Goal: Communication & Community: Answer question/provide support

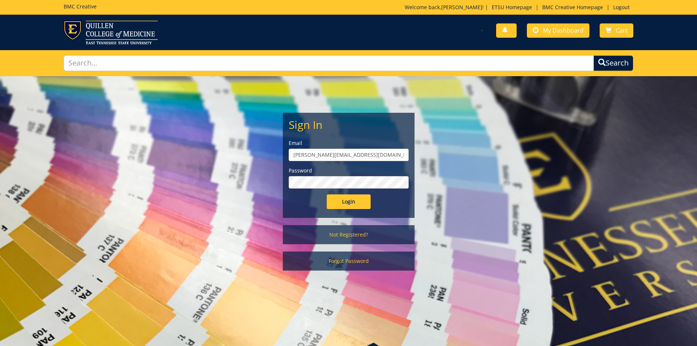
click at [327, 194] on input "Login" at bounding box center [349, 201] width 44 height 15
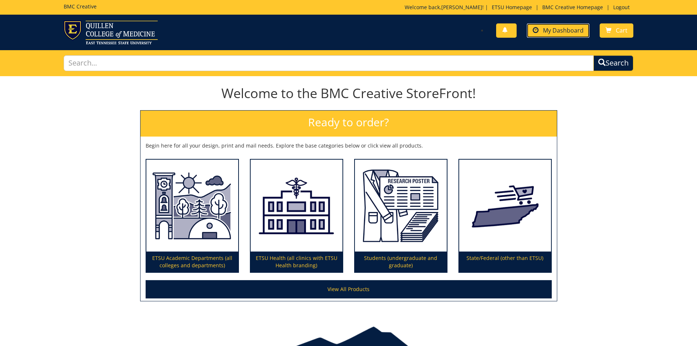
click at [552, 36] on link "My Dashboard" at bounding box center [558, 30] width 63 height 14
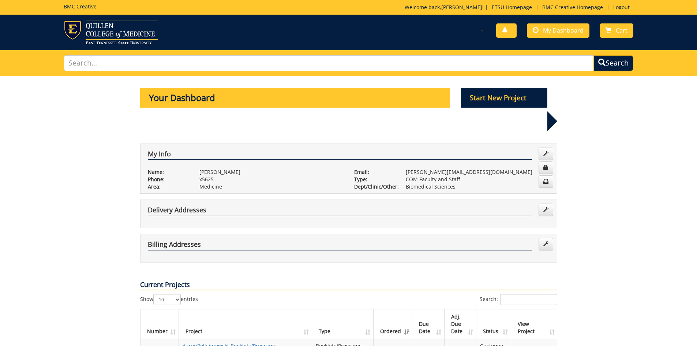
scroll to position [110, 0]
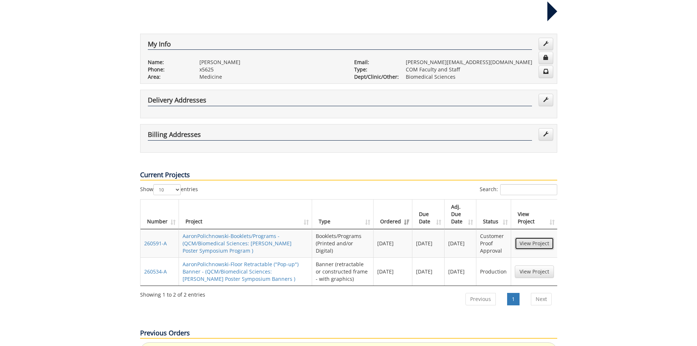
click at [530, 237] on link "View Project" at bounding box center [534, 243] width 39 height 12
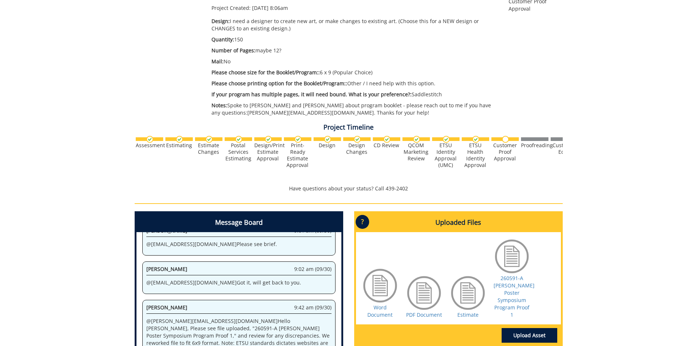
scroll to position [270, 0]
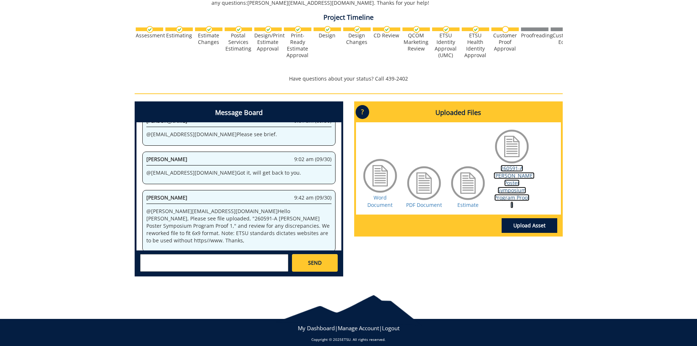
click at [518, 169] on link "260591-A Quillen Poster Symposium Program Proof 1" at bounding box center [514, 187] width 41 height 44
click at [512, 173] on link "260591-A [PERSON_NAME] Poster Symposium Program Proof 1" at bounding box center [514, 187] width 41 height 44
click at [172, 254] on textarea at bounding box center [214, 263] width 148 height 18
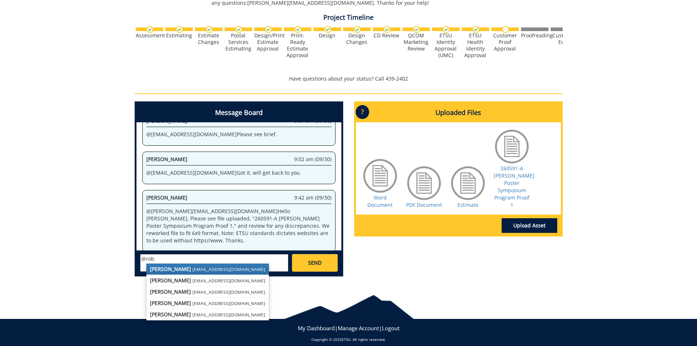
click at [165, 265] on strong "[PERSON_NAME]" at bounding box center [170, 268] width 41 height 7
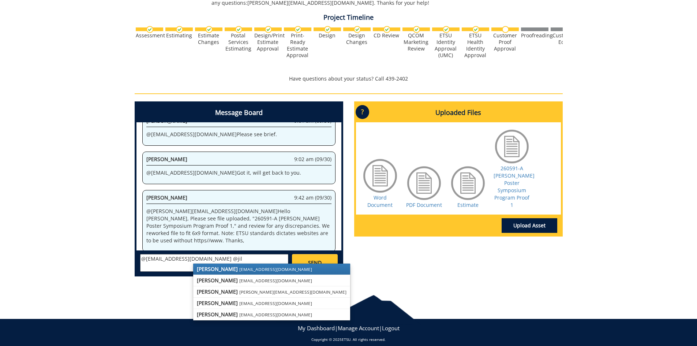
click at [200, 265] on strong "[PERSON_NAME]" at bounding box center [217, 268] width 41 height 7
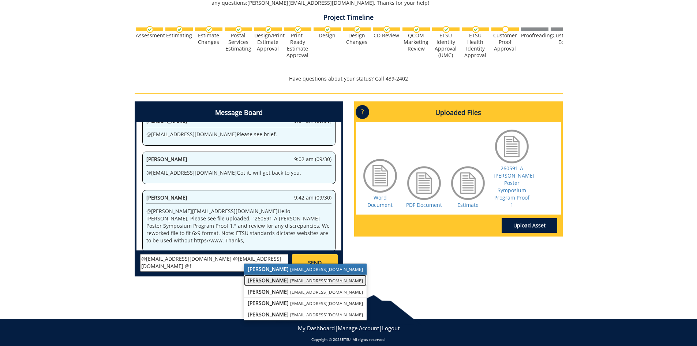
click at [269, 277] on strong "[PERSON_NAME]" at bounding box center [268, 280] width 41 height 7
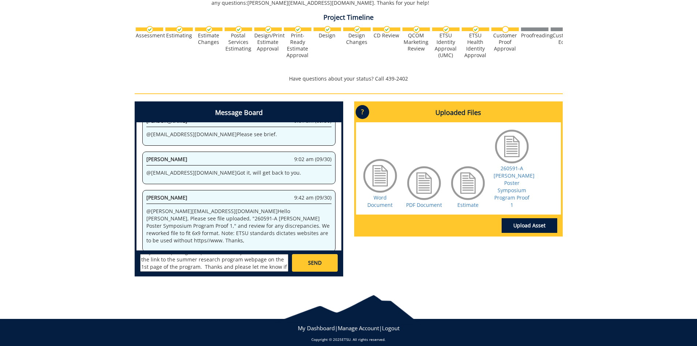
scroll to position [50, 0]
type textarea "@[EMAIL_ADDRESS][DOMAIN_NAME] @[EMAIL_ADDRESS][DOMAIN_NAME] @[EMAIL_ADDRESS][DO…"
click at [313, 259] on span "SEND" at bounding box center [315, 262] width 14 height 7
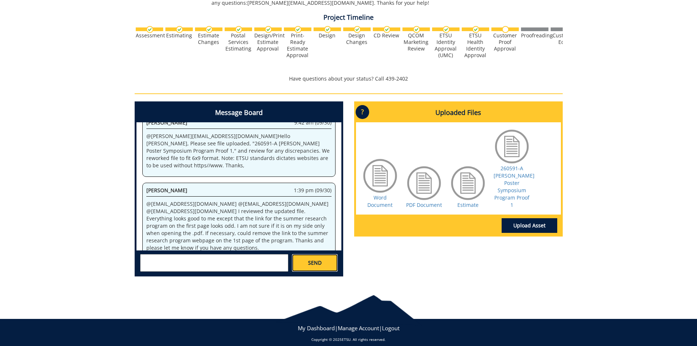
scroll to position [4548, 0]
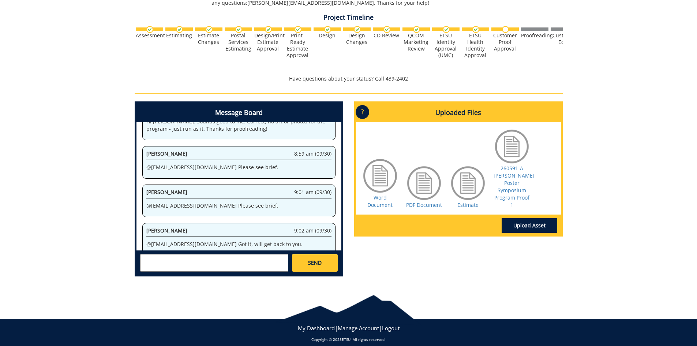
click at [214, 254] on textarea at bounding box center [214, 263] width 148 height 18
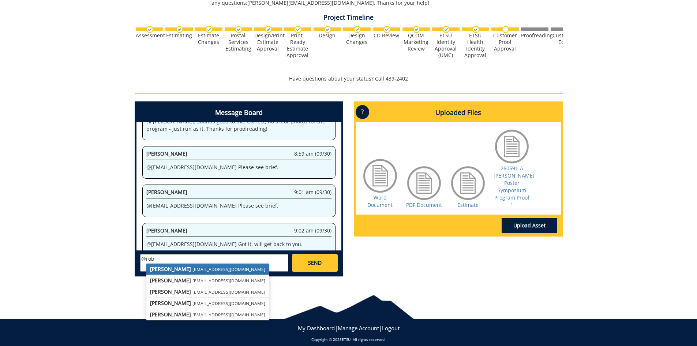
click at [193, 266] on small "[EMAIL_ADDRESS][DOMAIN_NAME]" at bounding box center [229, 269] width 73 height 6
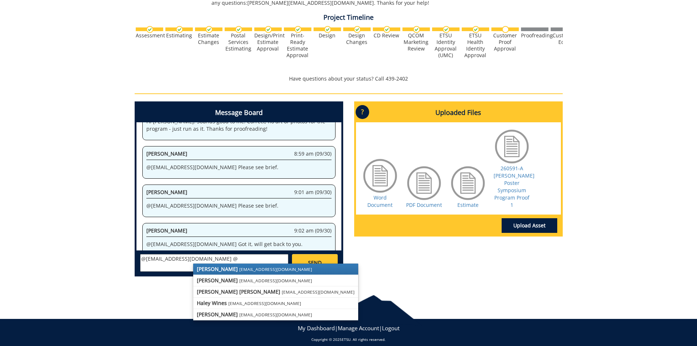
scroll to position [5397, 0]
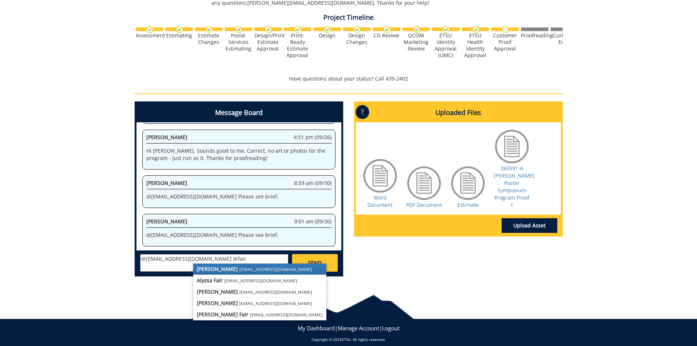
click at [239, 266] on small "[EMAIL_ADDRESS][DOMAIN_NAME]" at bounding box center [275, 269] width 73 height 6
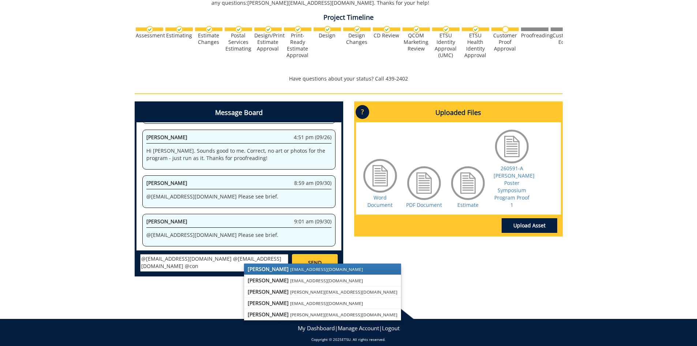
click at [270, 265] on strong "[PERSON_NAME]" at bounding box center [268, 268] width 41 height 7
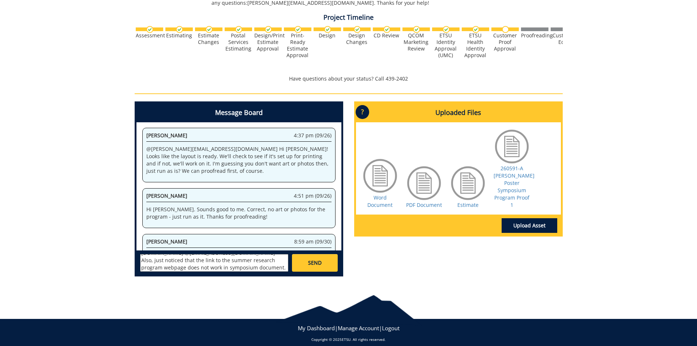
scroll to position [7944, 0]
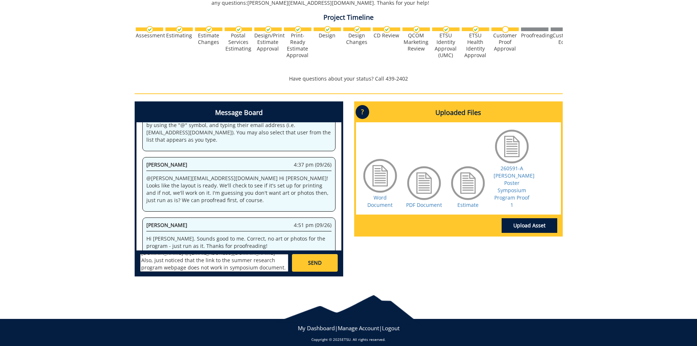
paste textarea "https://www.etsu.edu/com/research/summer-program/default.php"
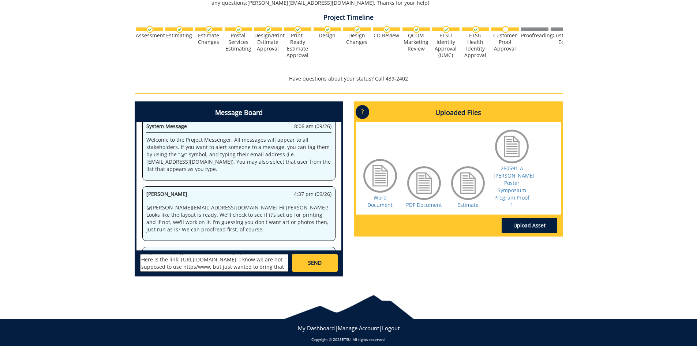
scroll to position [9643, 0]
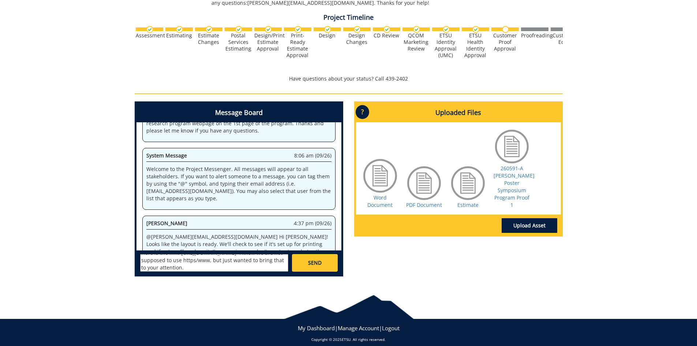
type textarea "@[EMAIL_ADDRESS][DOMAIN_NAME] @[EMAIL_ADDRESS][DOMAIN_NAME] @[EMAIL_ADDRESS][DO…"
click at [308, 259] on span "SEND" at bounding box center [315, 262] width 14 height 7
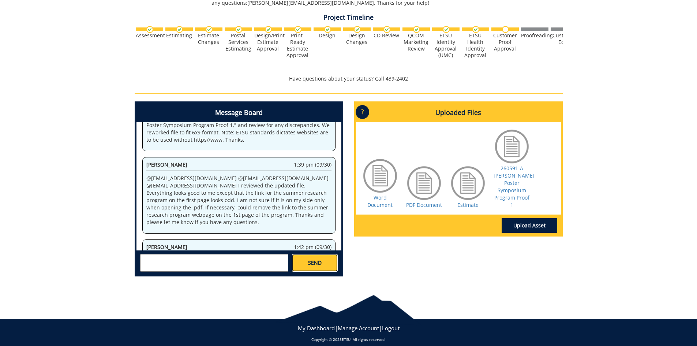
scroll to position [99069, 0]
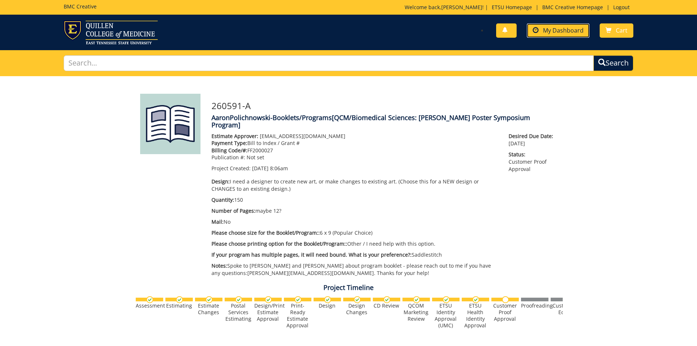
click at [565, 28] on span "My Dashboard" at bounding box center [563, 30] width 41 height 8
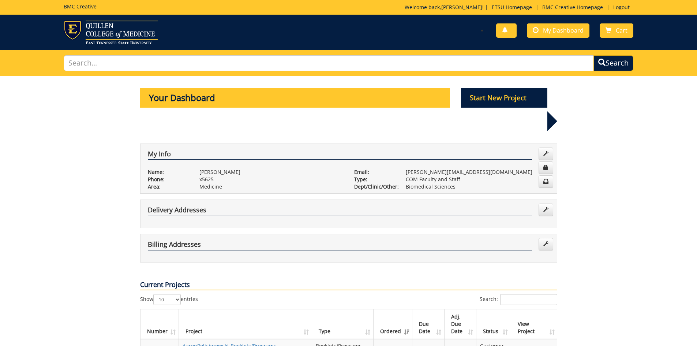
scroll to position [220, 0]
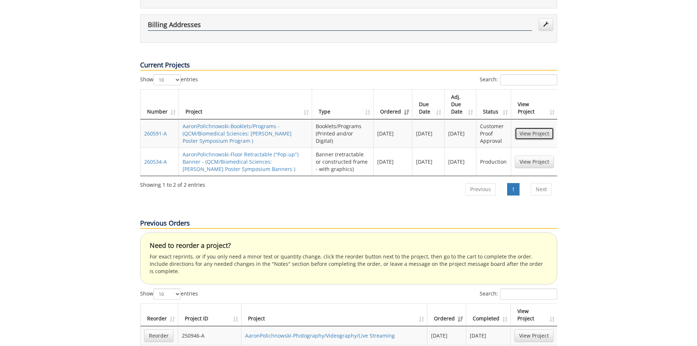
click at [530, 127] on link "View Project" at bounding box center [534, 133] width 39 height 12
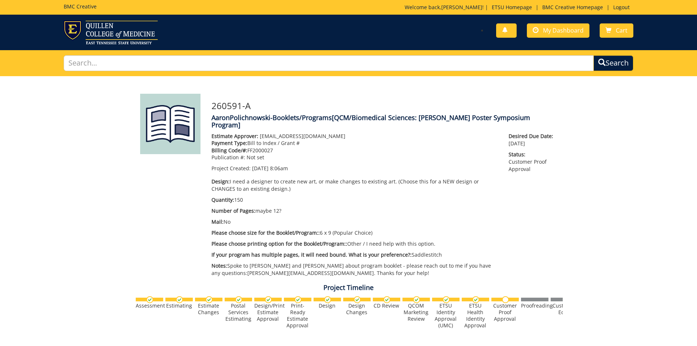
scroll to position [220, 0]
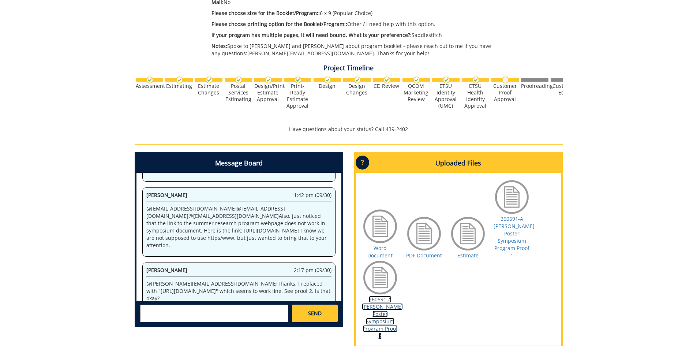
click at [376, 296] on link "260591-A [PERSON_NAME] Poster Symposium Program Proof 2" at bounding box center [382, 318] width 41 height 44
click at [173, 305] on textarea at bounding box center [214, 314] width 148 height 18
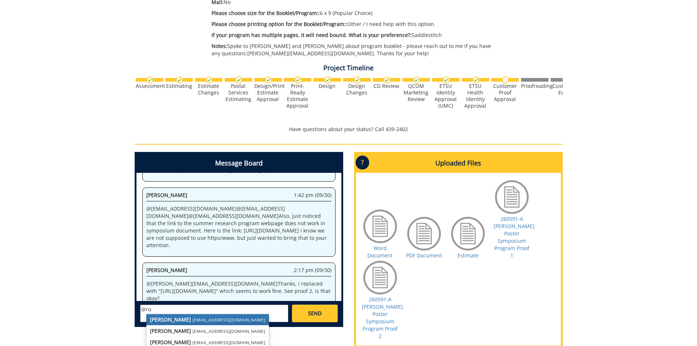
click at [169, 316] on strong "[PERSON_NAME]" at bounding box center [170, 319] width 41 height 7
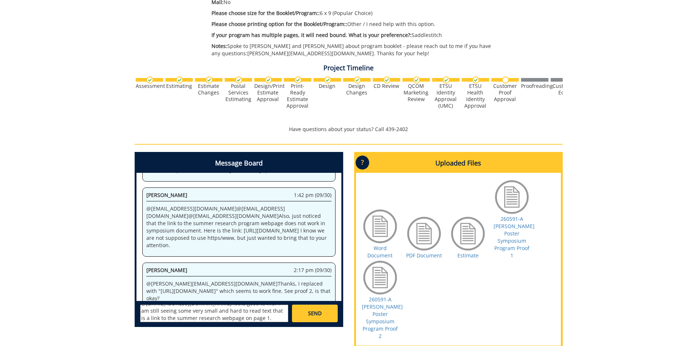
scroll to position [13, 0]
type textarea "@[EMAIL_ADDRESS][DOMAIN_NAME] looks good to me. I am still seeing some very sma…"
click at [328, 305] on link "SEND" at bounding box center [314, 314] width 45 height 18
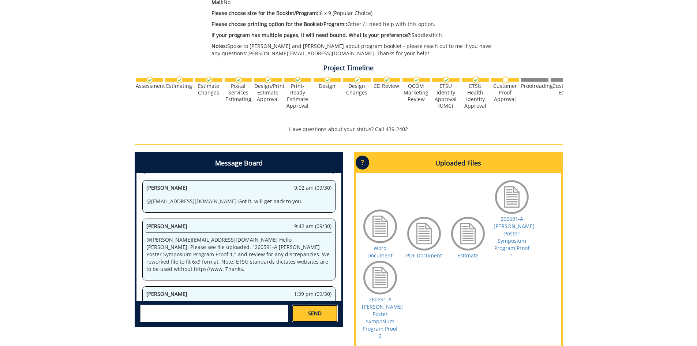
scroll to position [11387, 0]
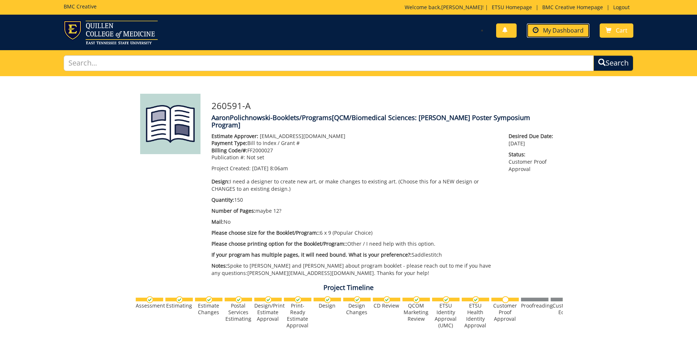
click at [550, 30] on span "My Dashboard" at bounding box center [563, 30] width 41 height 8
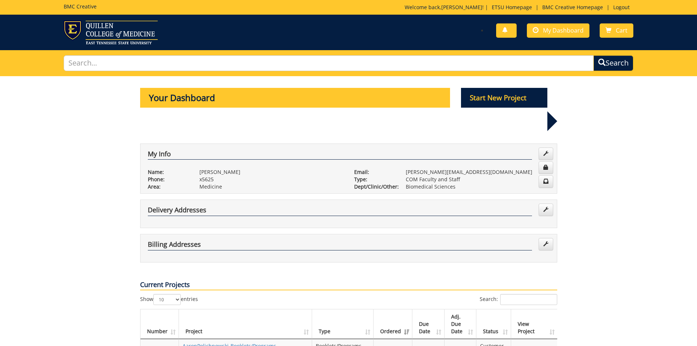
scroll to position [146, 0]
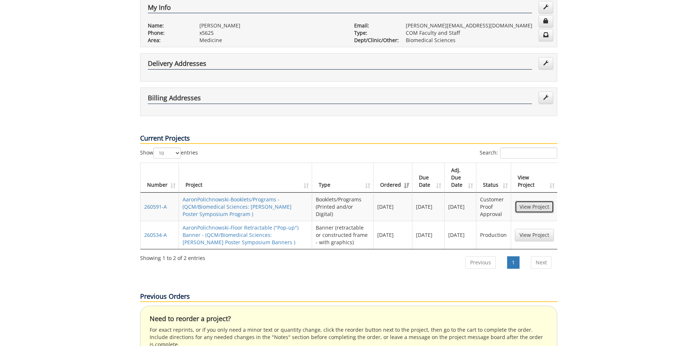
click at [522, 201] on link "View Project" at bounding box center [534, 207] width 39 height 12
